Goal: Task Accomplishment & Management: Use online tool/utility

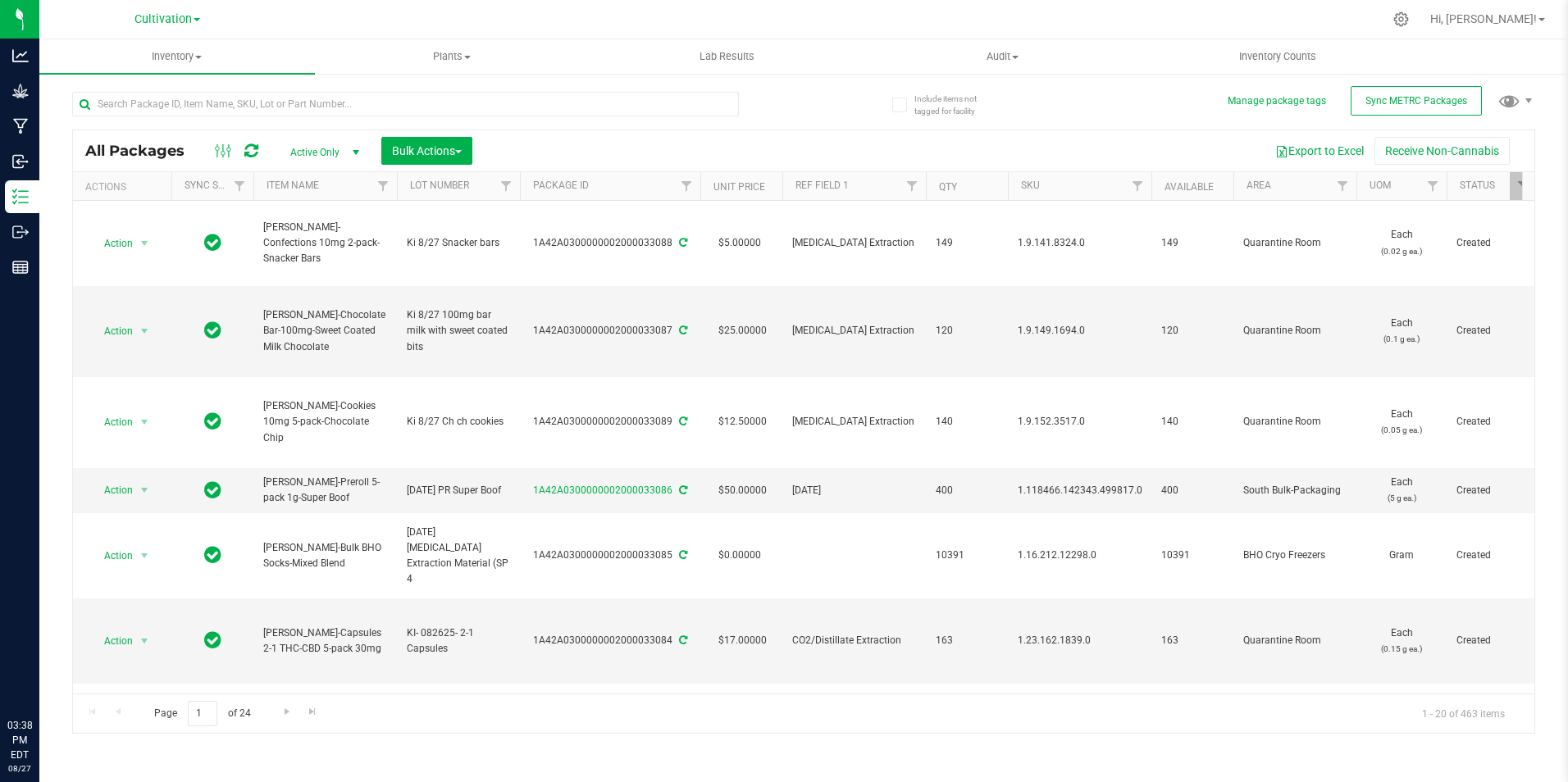
click at [521, 16] on div at bounding box center [838, 19] width 1089 height 32
click at [650, 32] on div at bounding box center [838, 19] width 1089 height 32
click at [204, 100] on input "text" at bounding box center [405, 103] width 667 height 25
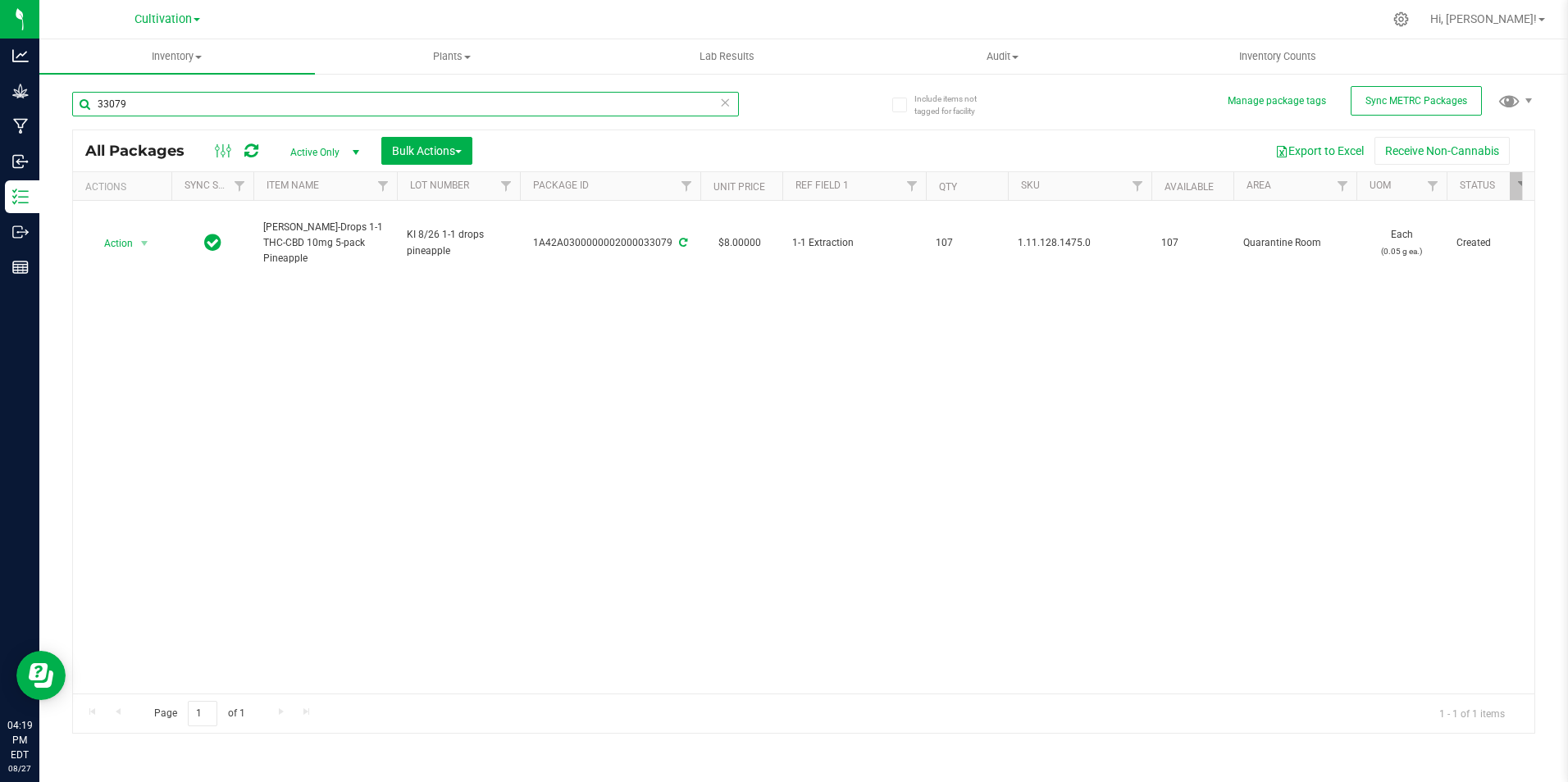
type input "33079"
click at [325, 29] on div at bounding box center [838, 19] width 1089 height 32
